Goal: Information Seeking & Learning: Learn about a topic

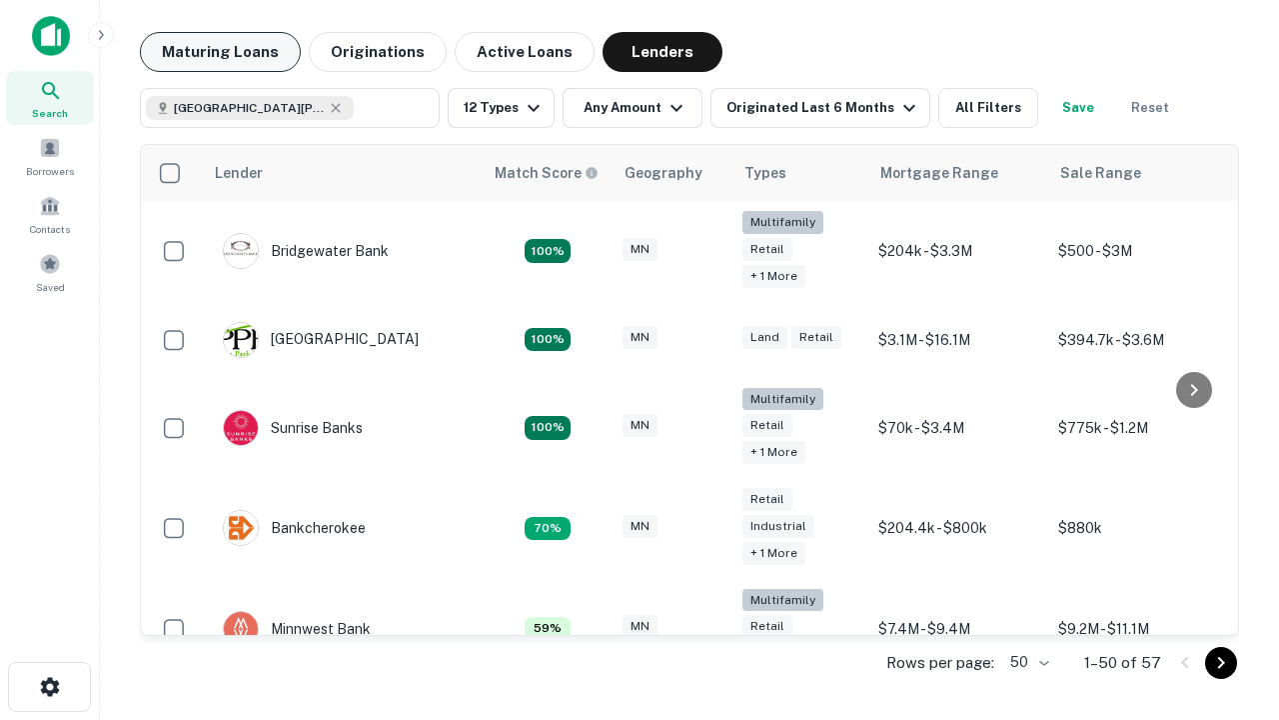
click at [220, 52] on button "Maturing Loans" at bounding box center [220, 52] width 161 height 40
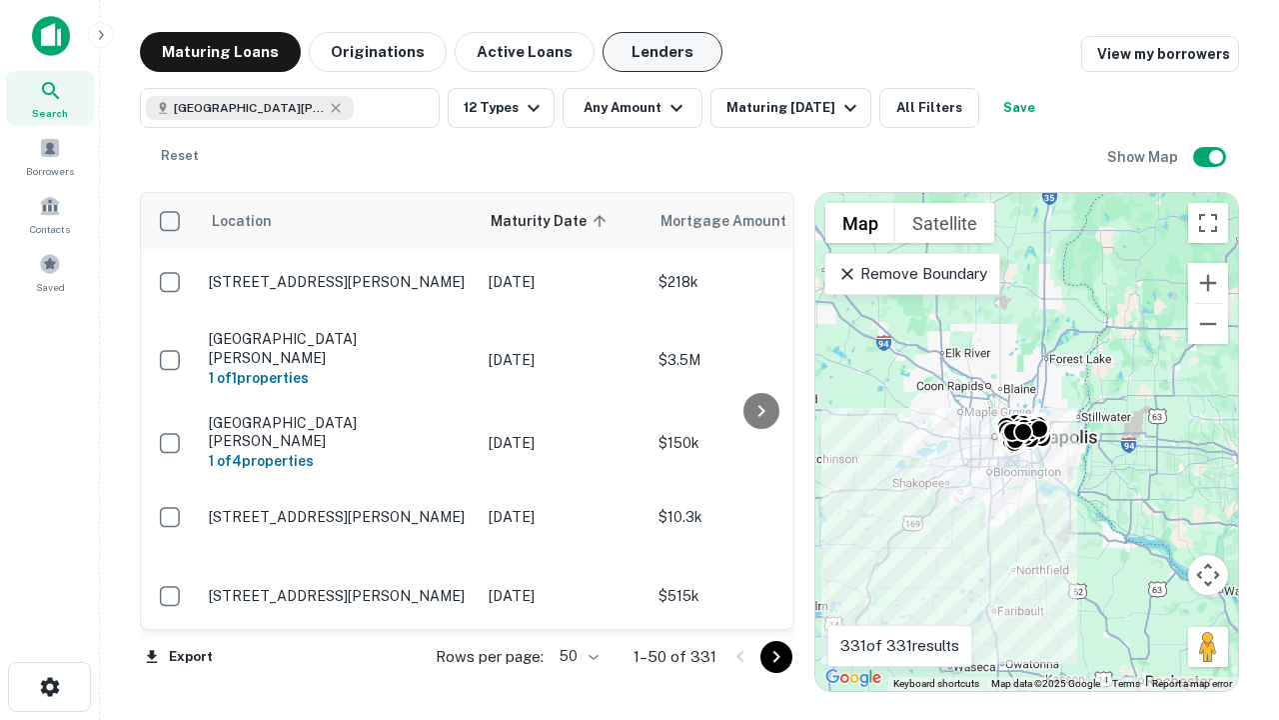
click at [663, 52] on button "Lenders" at bounding box center [663, 52] width 120 height 40
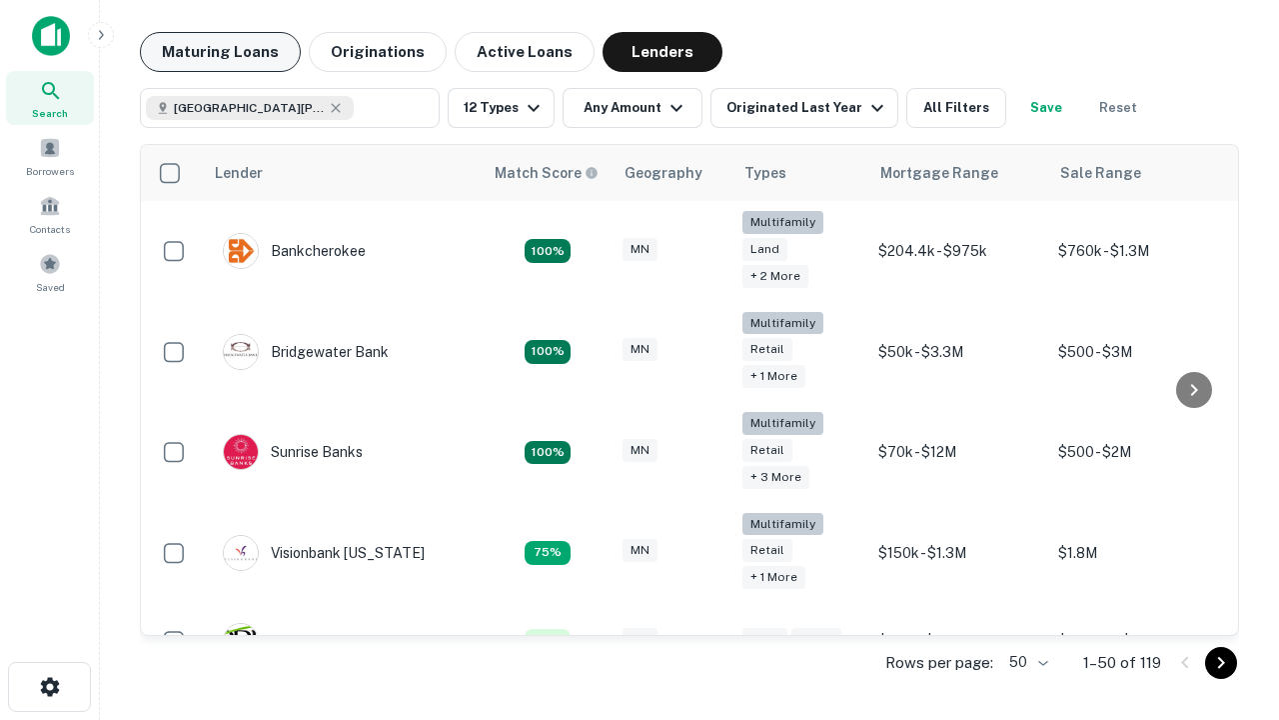
click at [220, 52] on button "Maturing Loans" at bounding box center [220, 52] width 161 height 40
